Goal: Navigation & Orientation: Find specific page/section

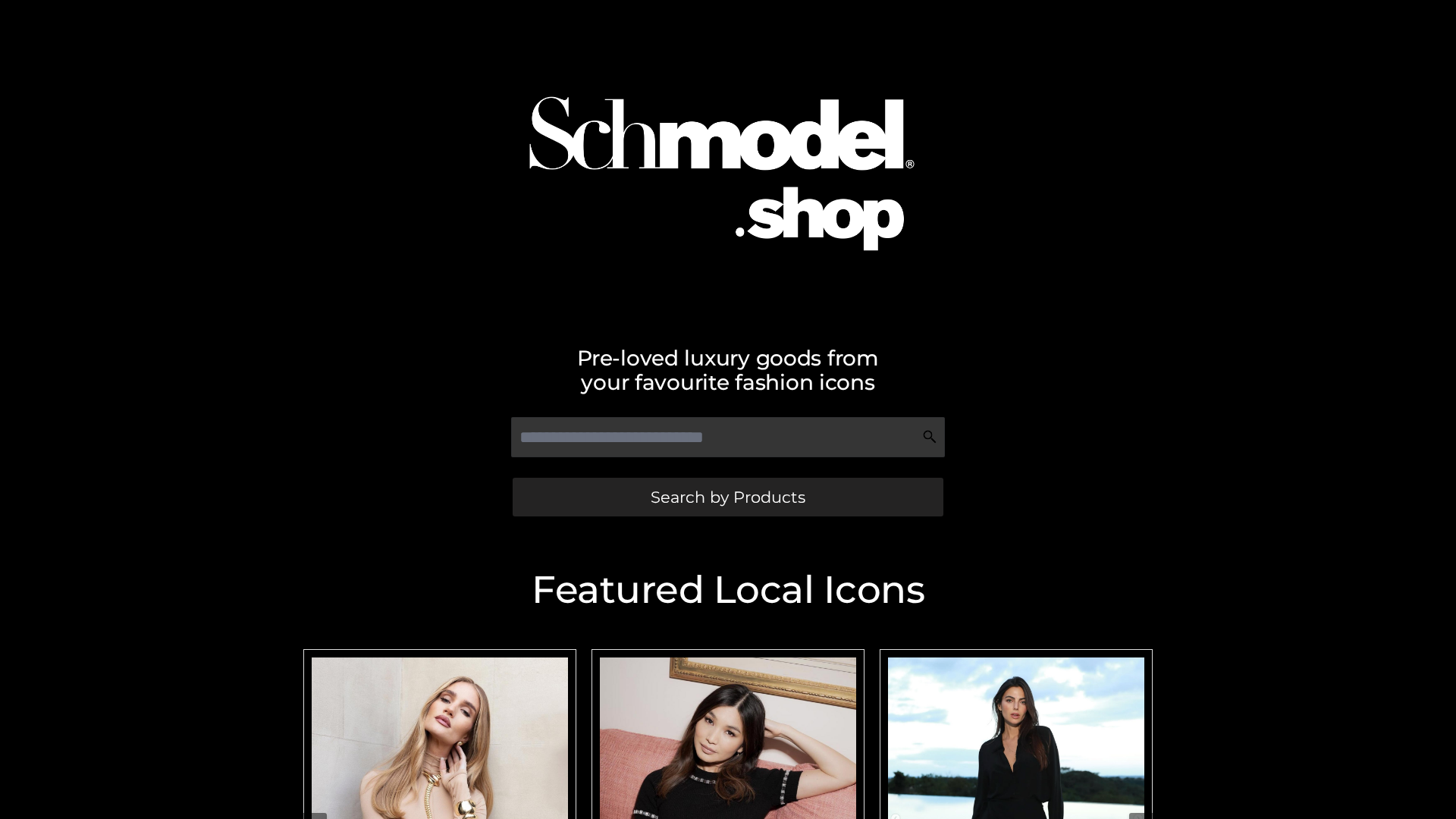
click at [727, 497] on span "Search by Products" at bounding box center [728, 497] width 155 height 16
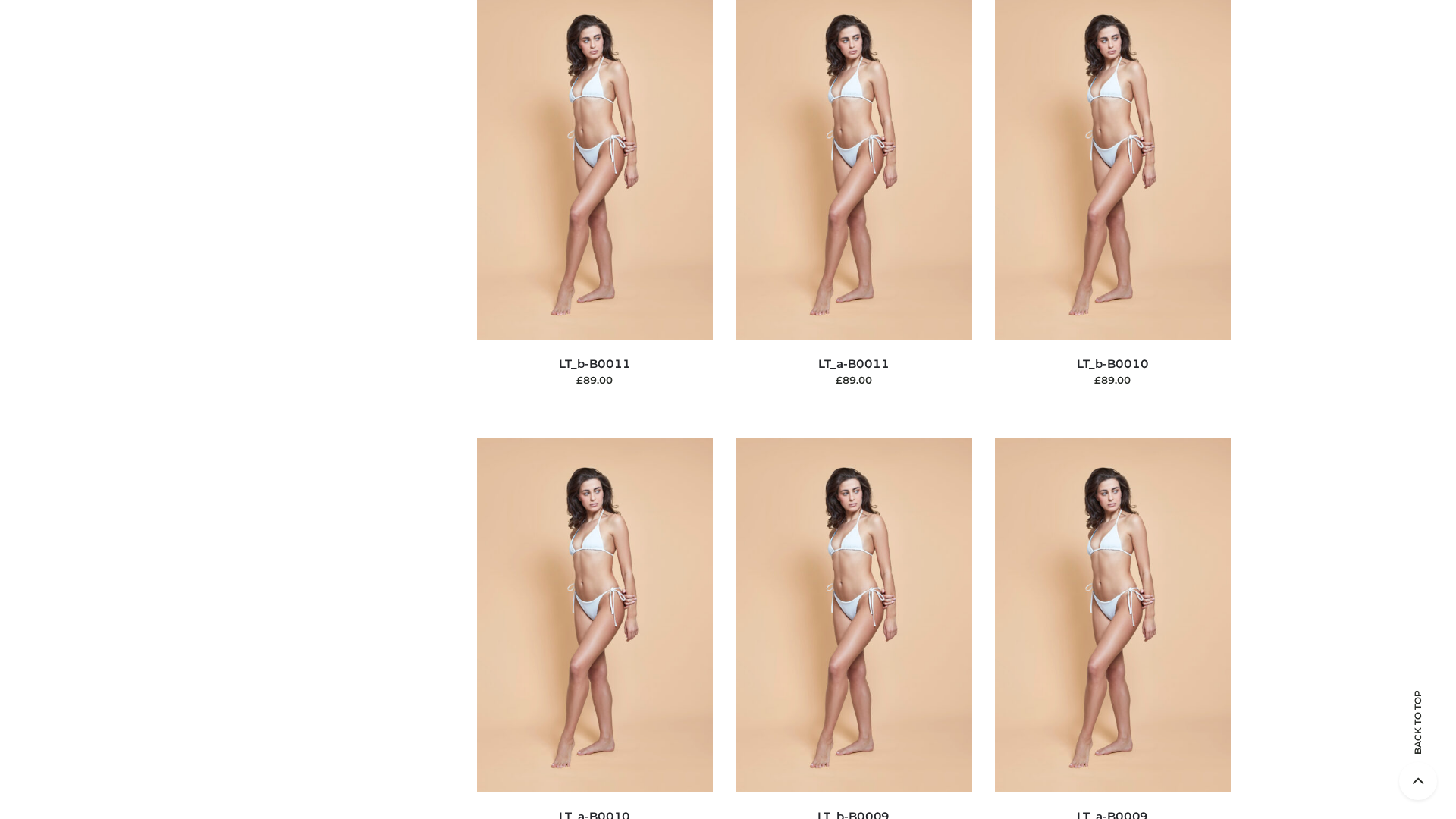
scroll to position [6812, 0]
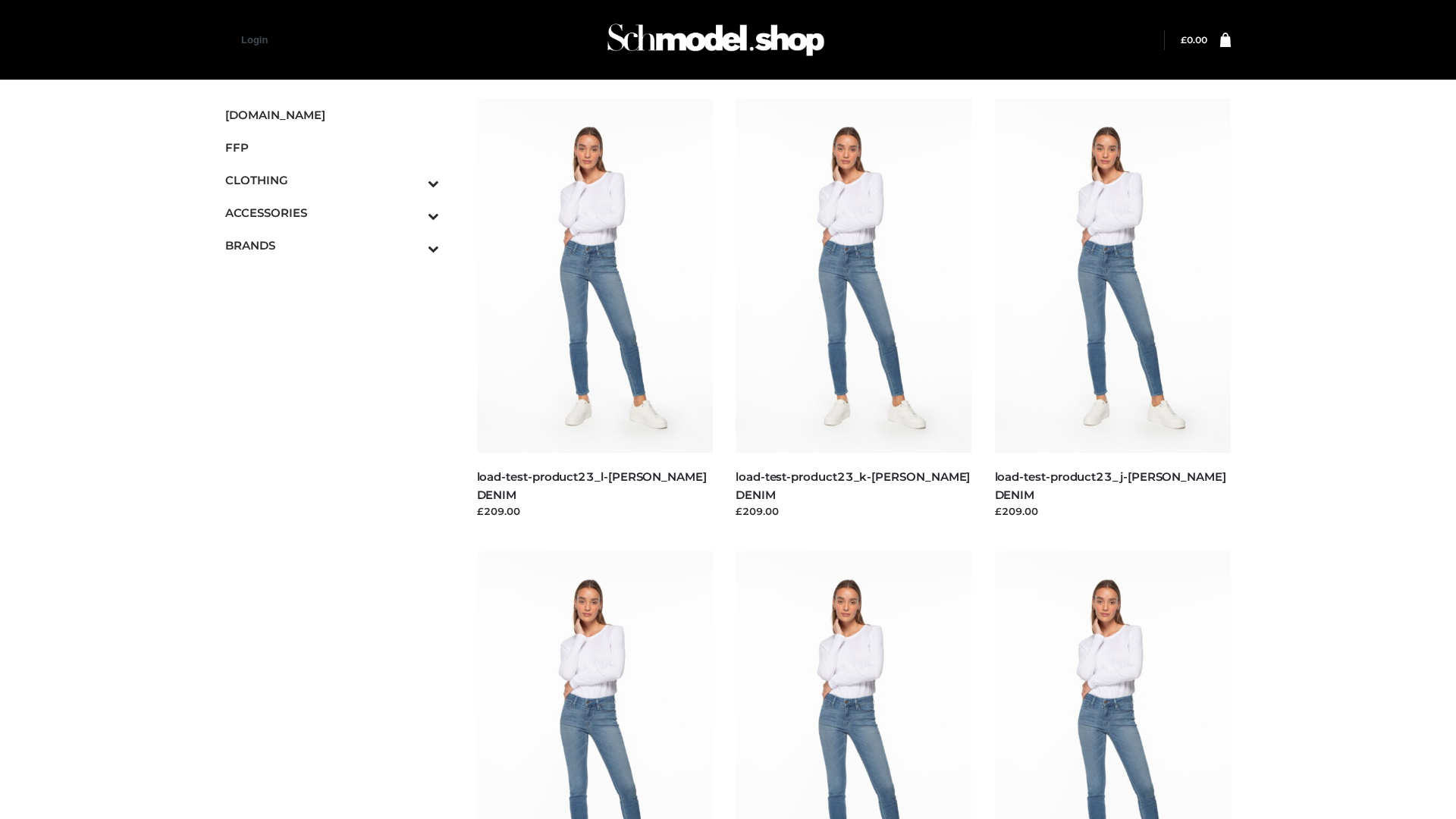
scroll to position [1330, 0]
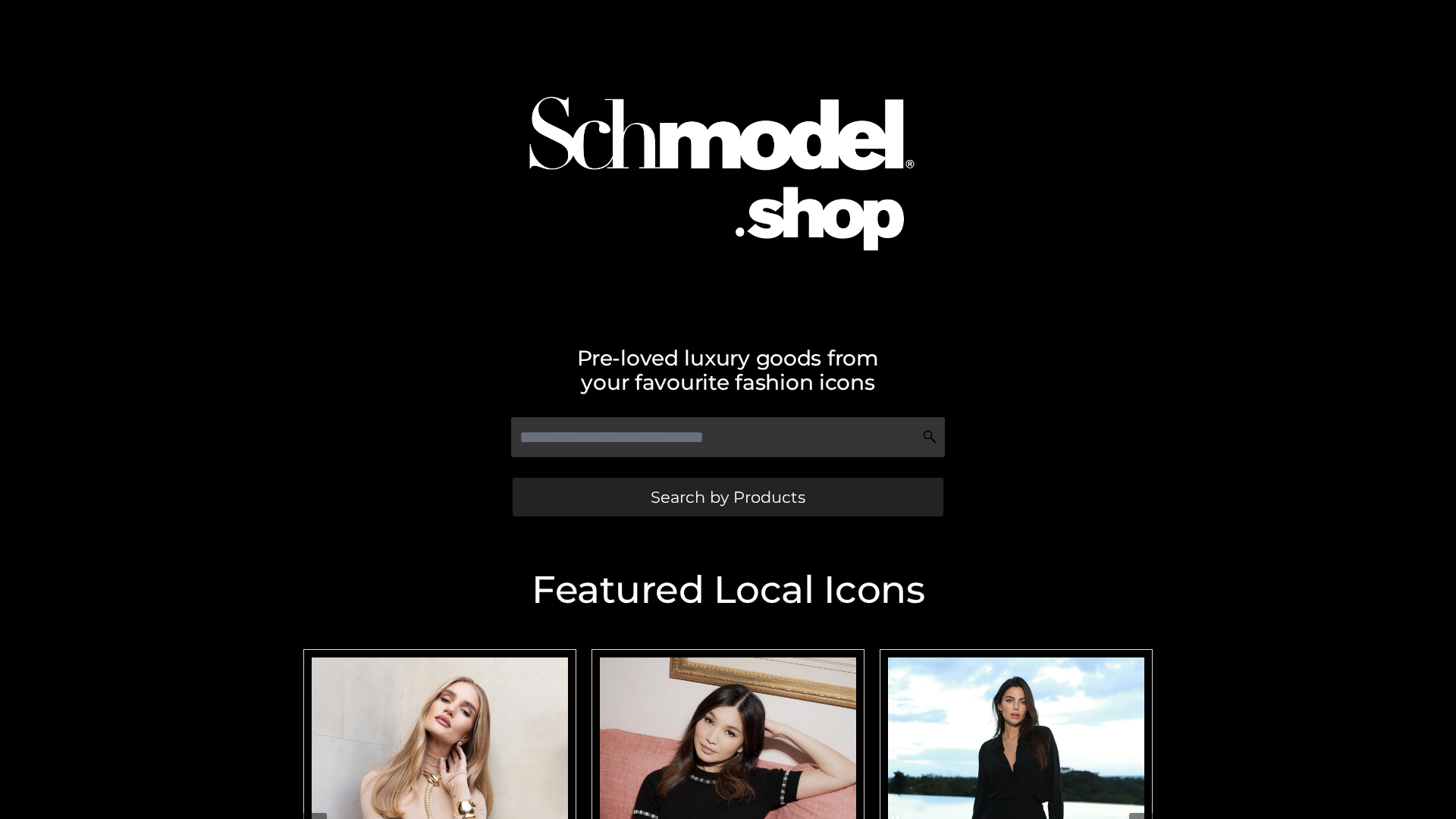
click at [727, 497] on span "Search by Products" at bounding box center [728, 497] width 155 height 16
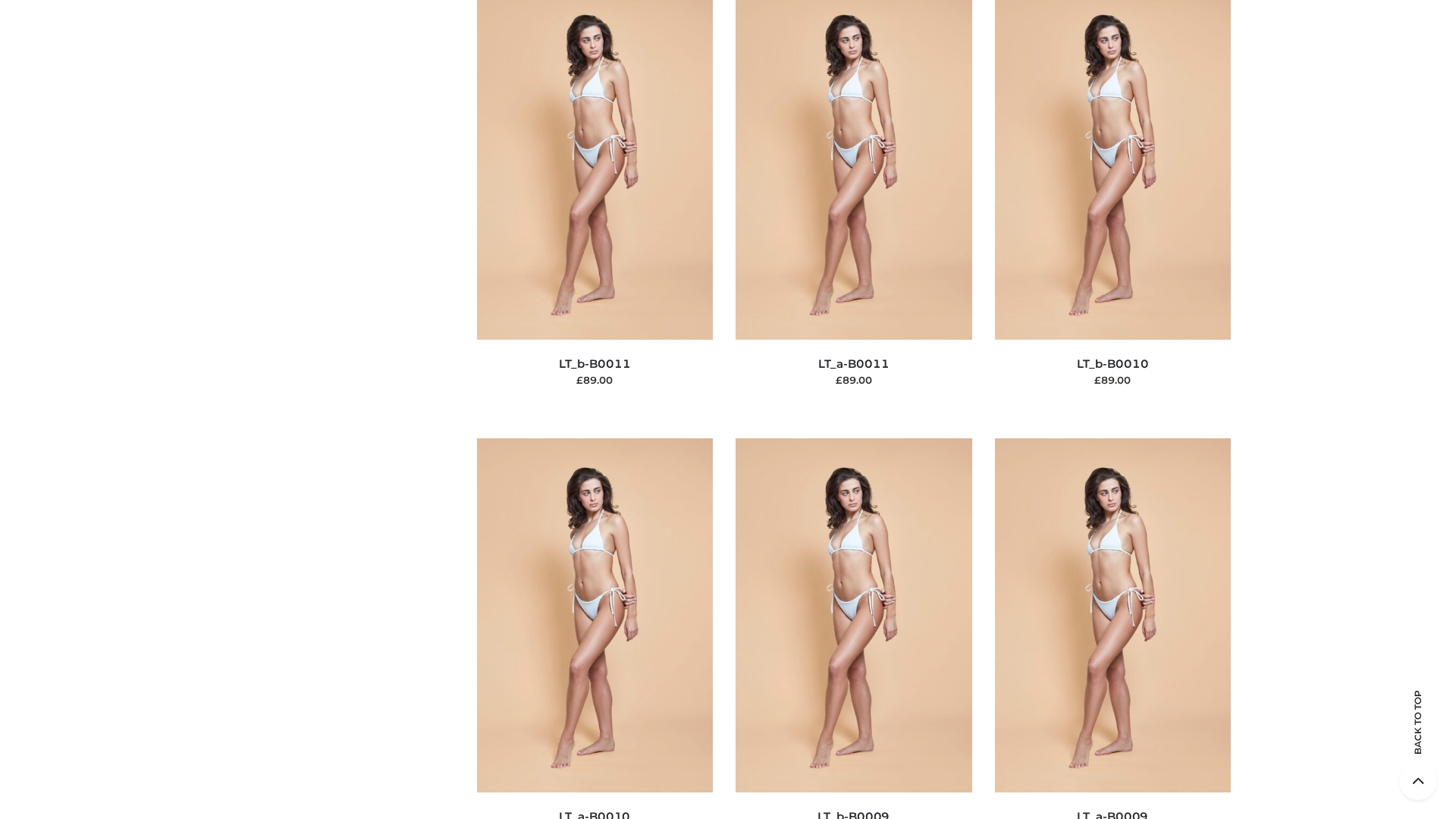
scroll to position [6812, 0]
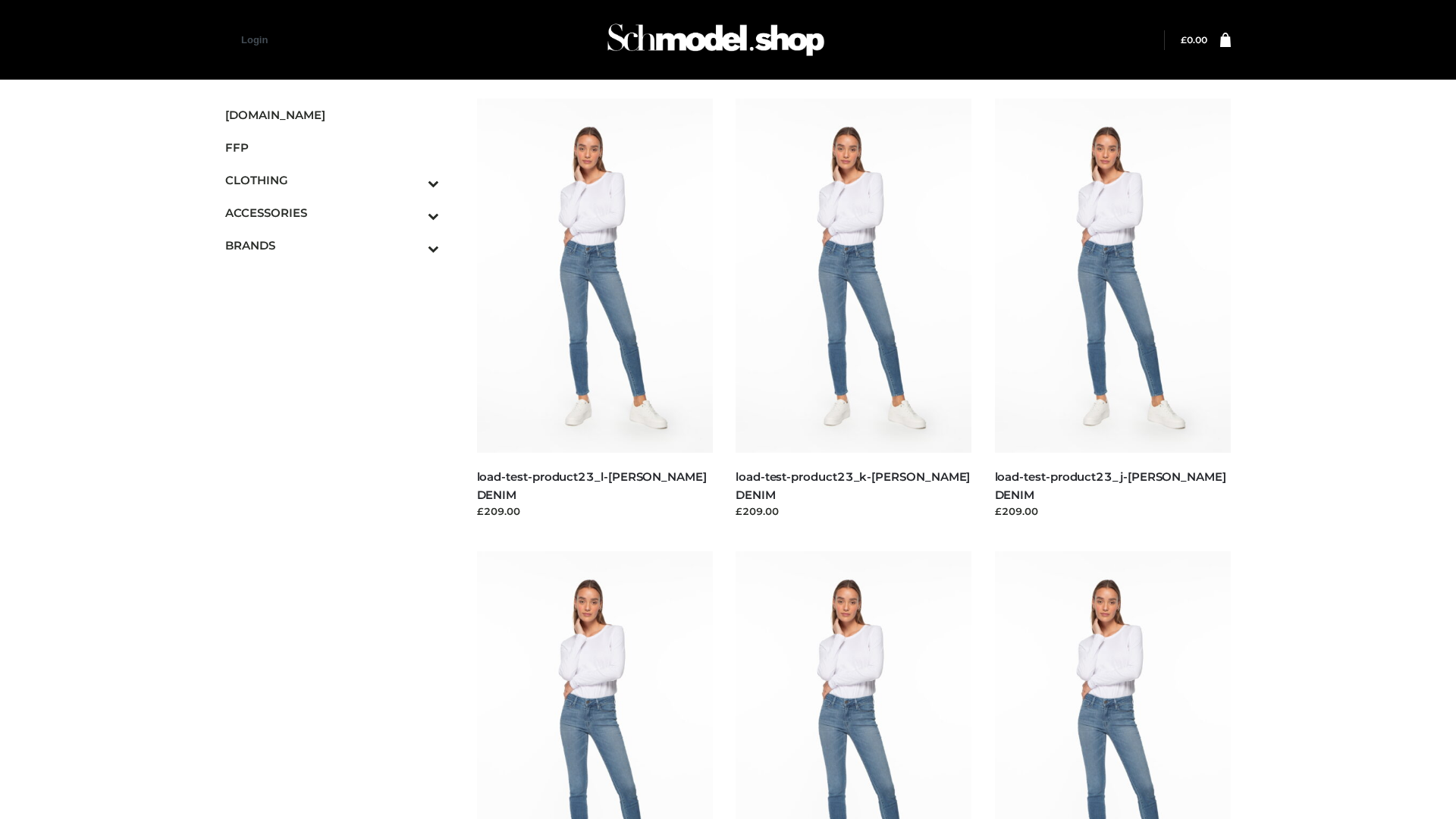
scroll to position [1330, 0]
